Goal: Information Seeking & Learning: Learn about a topic

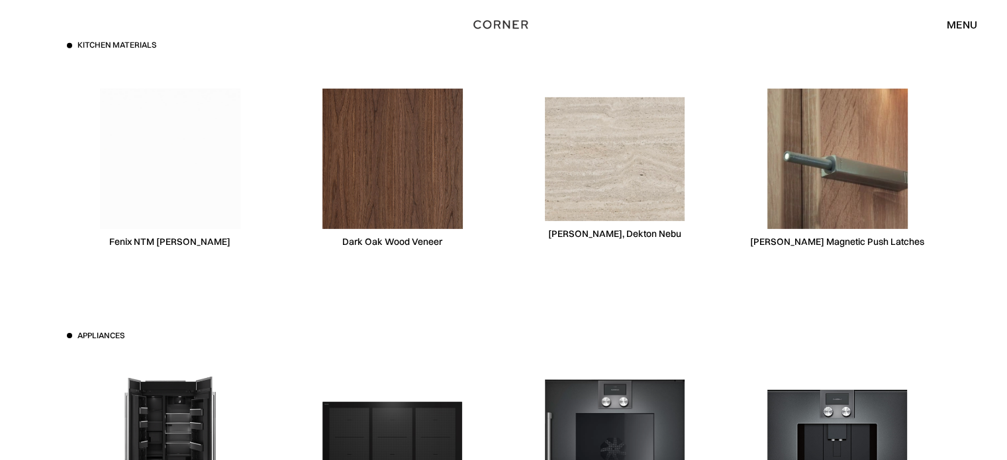
scroll to position [4094, 0]
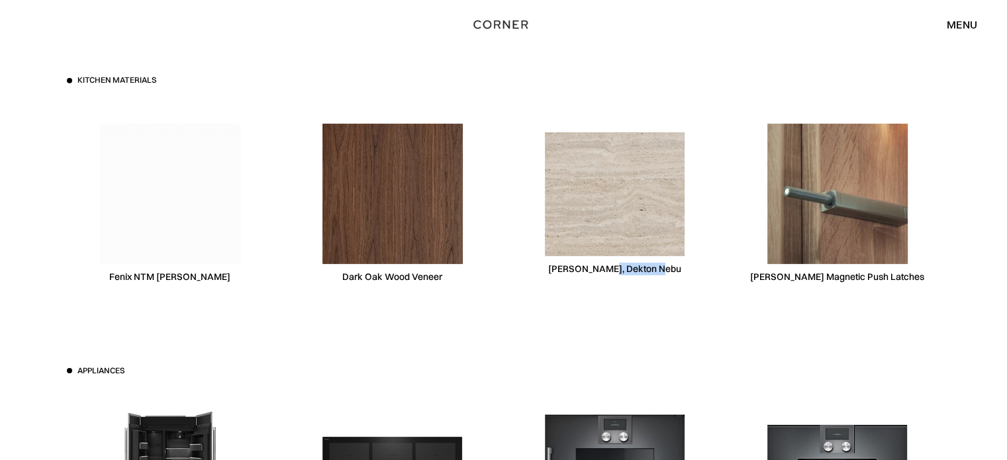
drag, startPoint x: 614, startPoint y: 238, endPoint x: 674, endPoint y: 245, distance: 60.7
click at [674, 245] on div "[PERSON_NAME], Dekton Nebu" at bounding box center [615, 204] width 207 height 204
copy div "Dekton Nebu"
